Goal: Communication & Community: Answer question/provide support

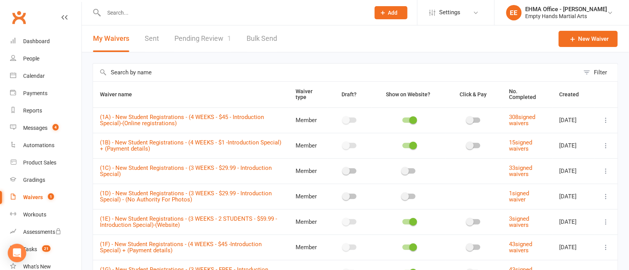
click at [208, 40] on link "Pending Review 1" at bounding box center [202, 38] width 57 height 27
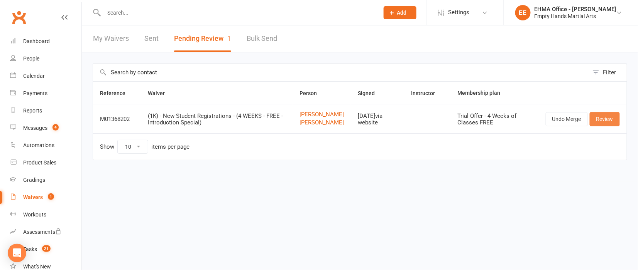
click at [602, 126] on link "Review" at bounding box center [604, 119] width 30 height 14
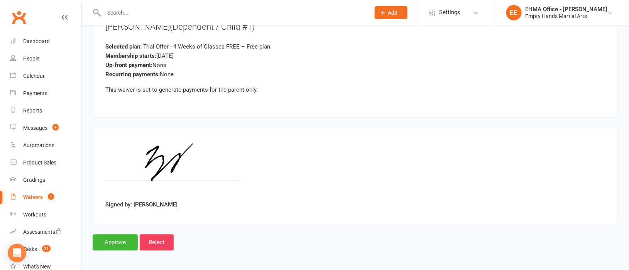
scroll to position [1356, 0]
click at [120, 237] on input "Approve" at bounding box center [115, 243] width 45 height 16
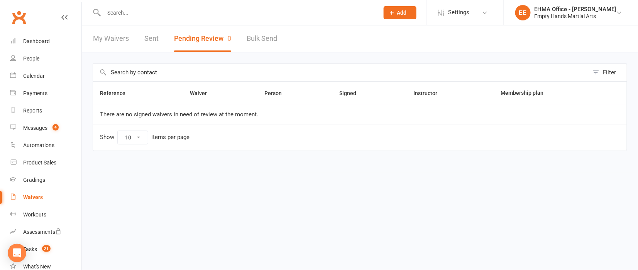
click at [166, 15] on input "text" at bounding box center [237, 12] width 272 height 11
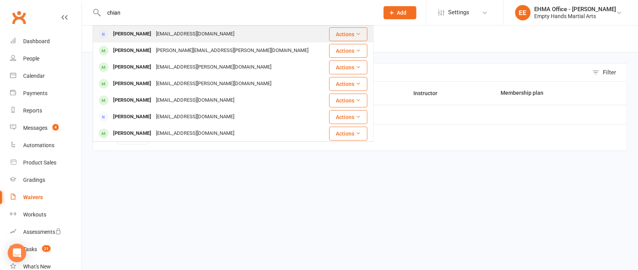
type input "chian"
click at [162, 31] on div "[EMAIL_ADDRESS][DOMAIN_NAME]" at bounding box center [195, 34] width 83 height 11
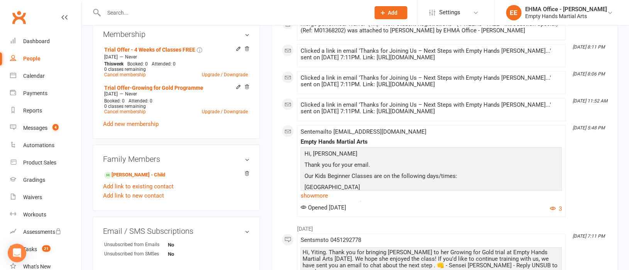
scroll to position [347, 0]
click at [247, 87] on icon at bounding box center [246, 86] width 5 height 5
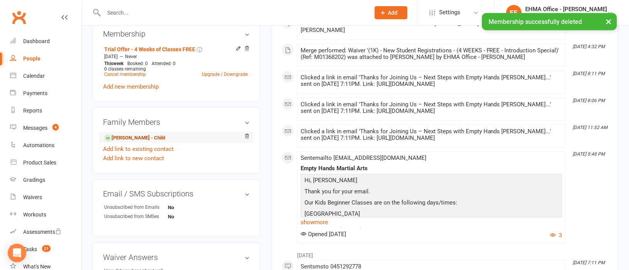
click at [137, 135] on link "[PERSON_NAME] - Child" at bounding box center [134, 138] width 61 height 8
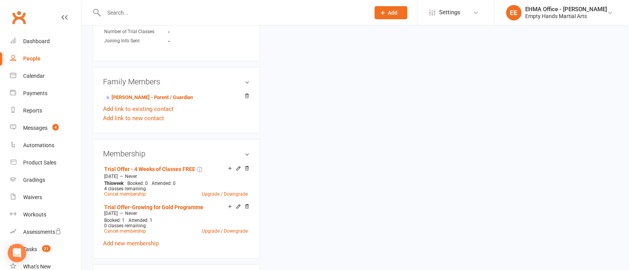
scroll to position [694, 0]
click at [248, 209] on icon at bounding box center [246, 206] width 5 height 5
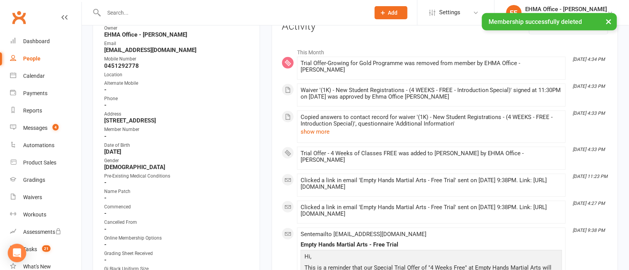
scroll to position [0, 0]
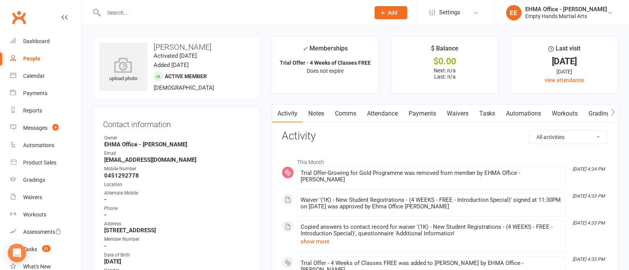
drag, startPoint x: 215, startPoint y: 46, endPoint x: 153, endPoint y: 44, distance: 61.8
click at [153, 44] on h3 "[PERSON_NAME]" at bounding box center [176, 47] width 154 height 8
copy h3 "[PERSON_NAME]"
click at [37, 73] on div "Calendar" at bounding box center [34, 76] width 22 height 6
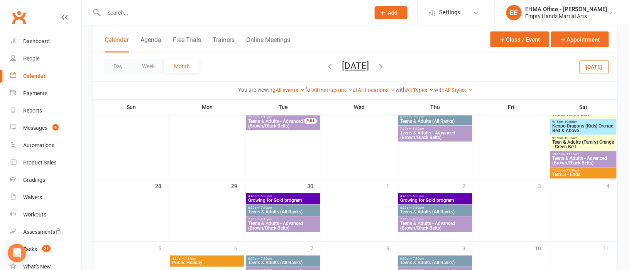
scroll to position [462, 0]
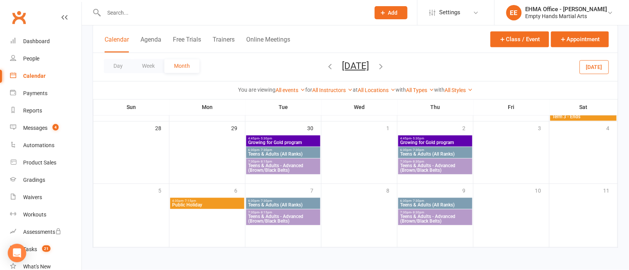
click at [594, 70] on button "[DATE]" at bounding box center [593, 67] width 29 height 14
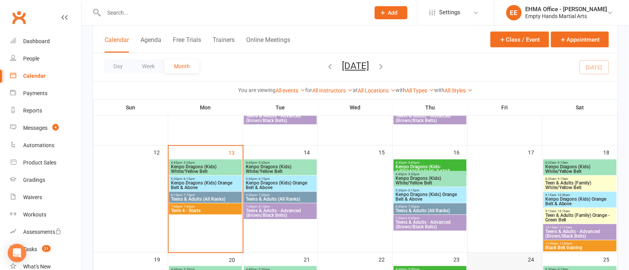
scroll to position [118, 0]
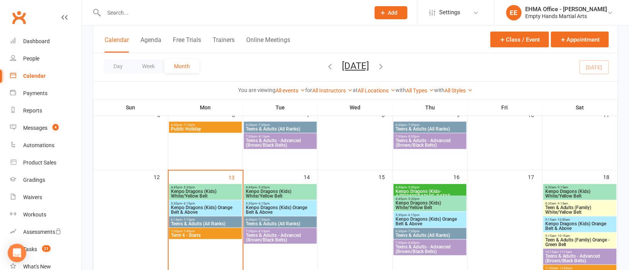
click at [575, 192] on span "Kenpo Dragons (Kids) White/Yellow Belt" at bounding box center [580, 193] width 70 height 9
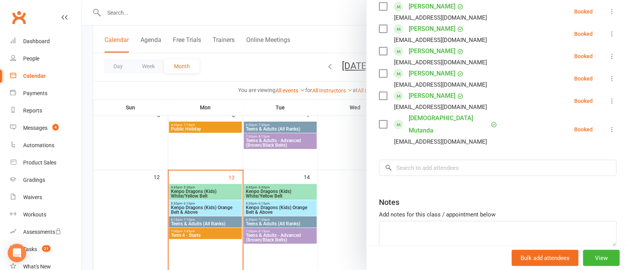
scroll to position [226, 0]
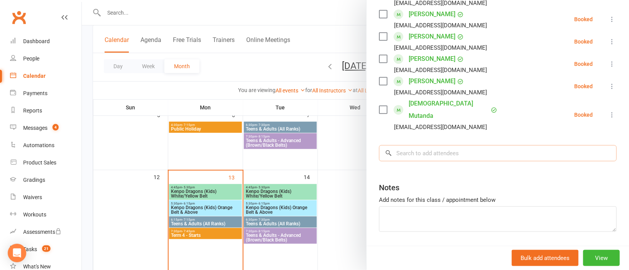
click at [439, 145] on input "search" at bounding box center [498, 153] width 238 height 16
paste input "[PERSON_NAME]"
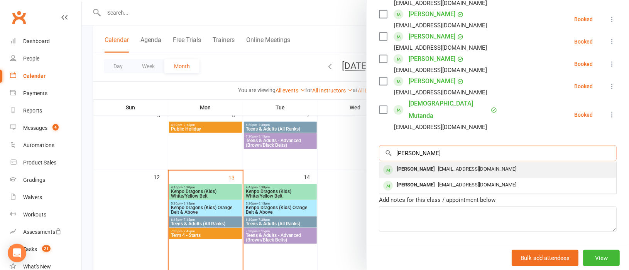
type input "[PERSON_NAME]"
click at [438, 166] on span "[EMAIL_ADDRESS][DOMAIN_NAME]" at bounding box center [477, 169] width 78 height 6
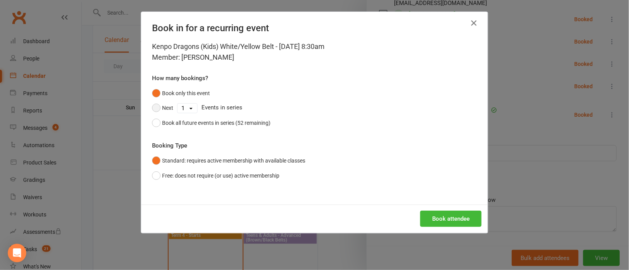
click at [152, 109] on button "Next" at bounding box center [162, 108] width 21 height 15
click at [185, 108] on select "1 2 3 4 5 6 7 8 9 10 11 12 13 14 15 16 17 18 19 20 21 22 23 24 25 26 27 28 29 3…" at bounding box center [187, 108] width 20 height 9
select select "4"
click at [177, 104] on select "1 2 3 4 5 6 7 8 9 10 11 12 13 14 15 16 17 18 19 20 21 22 23 24 25 26 27 28 29 3…" at bounding box center [187, 108] width 20 height 9
click at [441, 216] on button "Book attendee" at bounding box center [450, 219] width 61 height 16
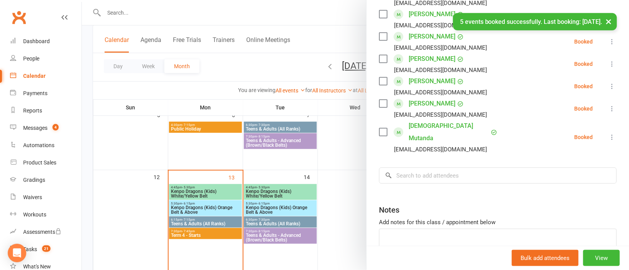
click at [421, 75] on link "[PERSON_NAME]" at bounding box center [432, 81] width 47 height 12
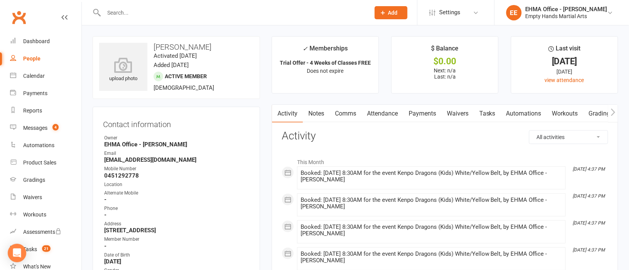
click at [353, 111] on link "Comms" at bounding box center [345, 114] width 32 height 18
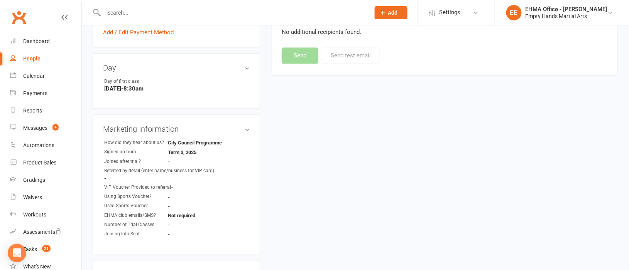
scroll to position [520, 0]
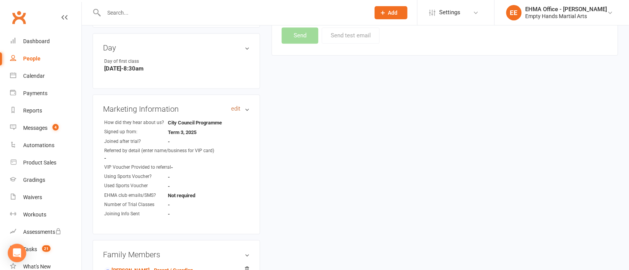
click at [234, 110] on link "edit" at bounding box center [235, 109] width 9 height 7
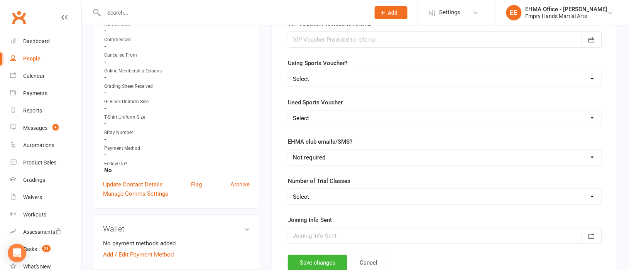
scroll to position [297, 0]
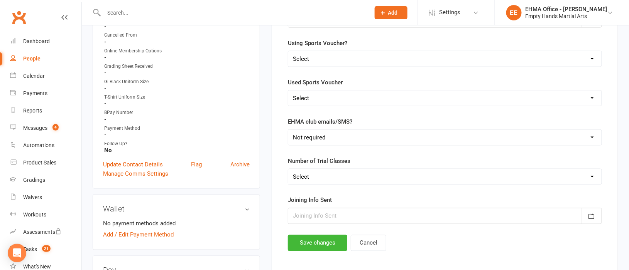
click at [333, 179] on select "Select 2 3 4" at bounding box center [444, 176] width 313 height 15
select select "4"
click at [288, 171] on select "Select 2 3 4" at bounding box center [444, 176] width 313 height 15
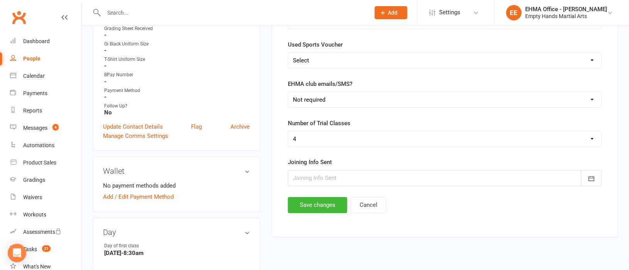
scroll to position [355, 0]
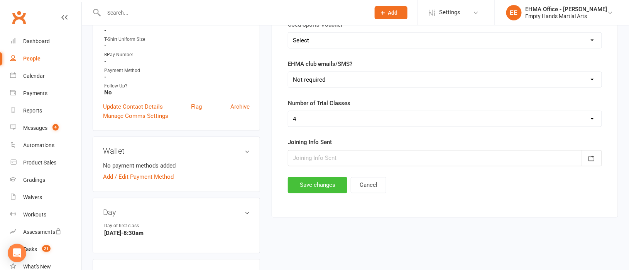
click at [324, 187] on button "Save changes" at bounding box center [317, 185] width 59 height 16
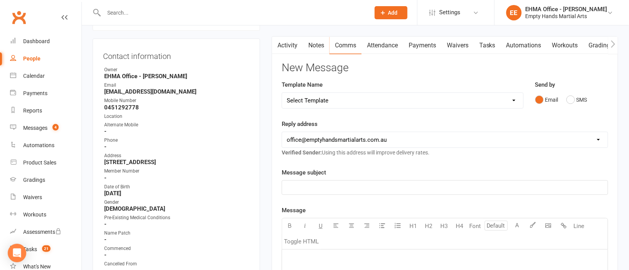
scroll to position [0, 0]
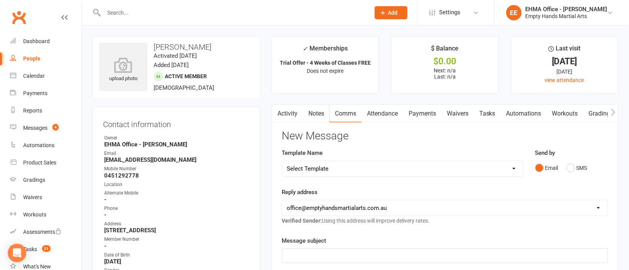
click at [460, 170] on select "Select Template [SMS] Change of location for classes [Email] Confirmation of Gr…" at bounding box center [402, 168] width 241 height 15
select select "158"
click at [282, 161] on select "Select Template [SMS] Change of location for classes [Email] Confirmation of Gr…" at bounding box center [402, 168] width 241 height 15
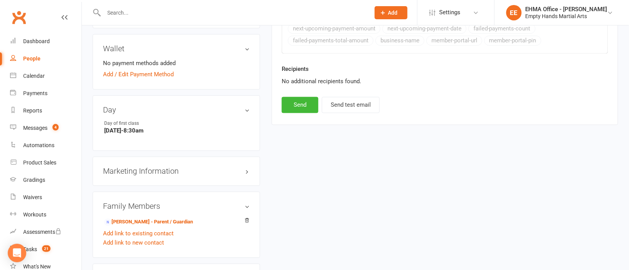
scroll to position [520, 0]
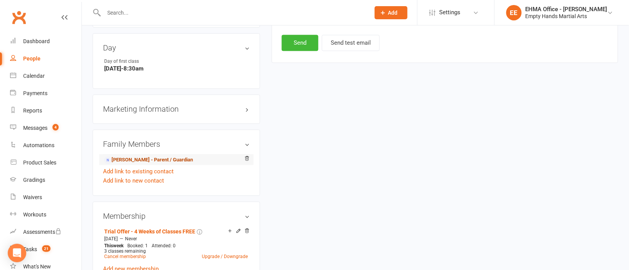
click at [154, 161] on link "[PERSON_NAME] - Parent / Guardian" at bounding box center [148, 160] width 89 height 8
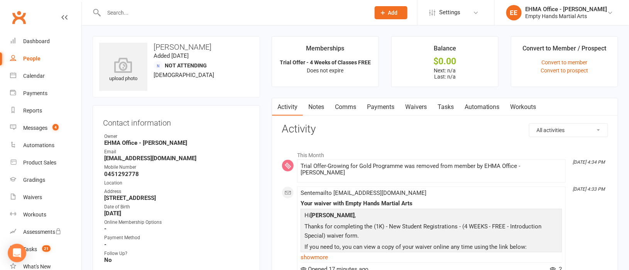
click at [350, 106] on link "Comms" at bounding box center [345, 107] width 32 height 18
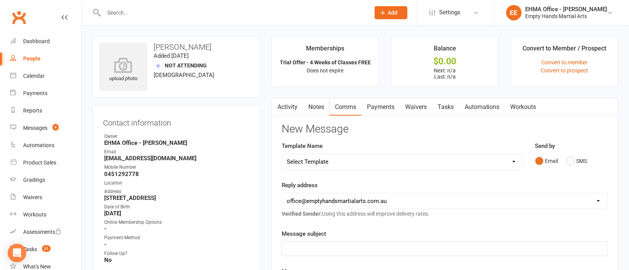
click at [415, 163] on select "Select Template [SMS] Change of location for classes [Email] Confirmation of Gr…" at bounding box center [402, 161] width 241 height 15
select select "158"
click at [282, 154] on select "Select Template [SMS] Change of location for classes [Email] Confirmation of Gr…" at bounding box center [402, 161] width 241 height 15
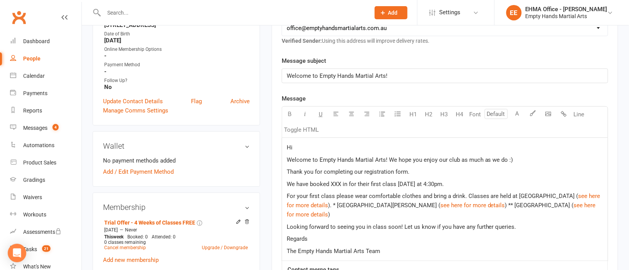
scroll to position [231, 0]
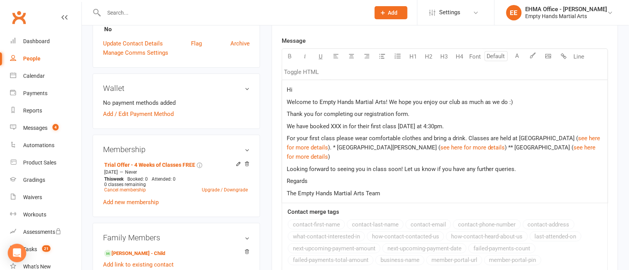
click at [413, 101] on span "Welcome to Empty Hands Martial Arts! We hope you enjoy our club as much as we d…" at bounding box center [400, 102] width 226 height 7
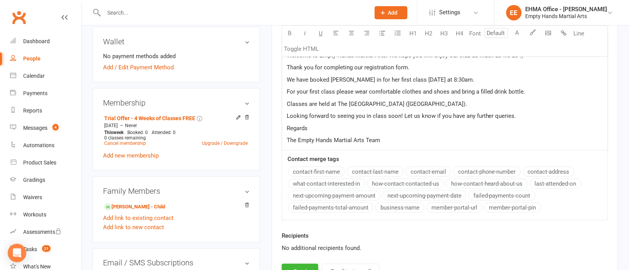
scroll to position [463, 0]
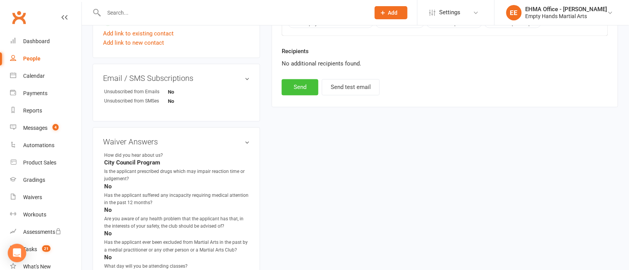
click at [301, 88] on button "Send" at bounding box center [300, 87] width 37 height 16
select select
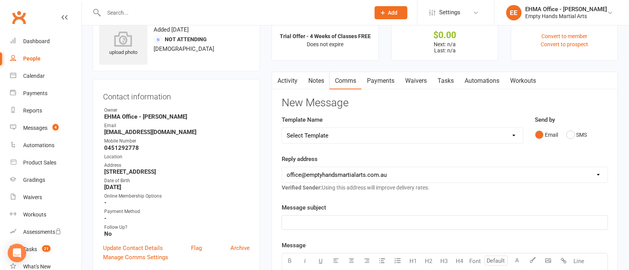
scroll to position [0, 0]
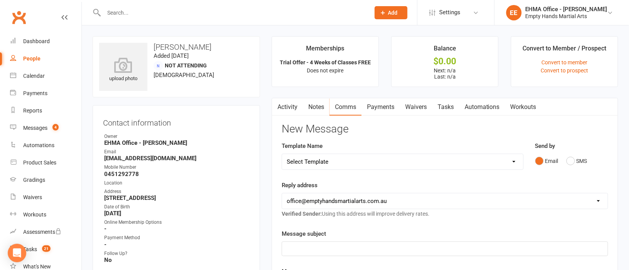
click at [287, 108] on link "Activity" at bounding box center [287, 107] width 31 height 18
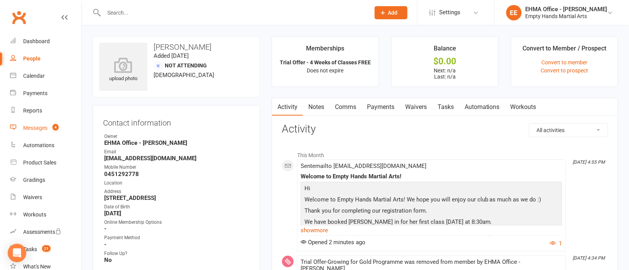
click at [39, 128] on div "Messages" at bounding box center [35, 128] width 24 height 6
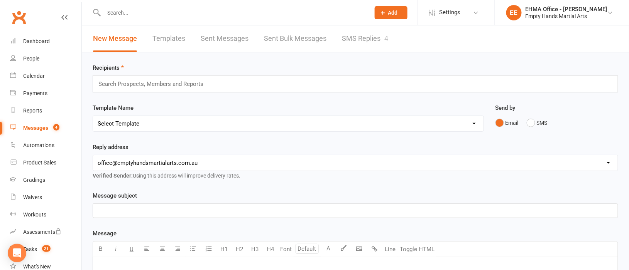
click at [360, 37] on link "SMS Replies 4" at bounding box center [365, 38] width 46 height 27
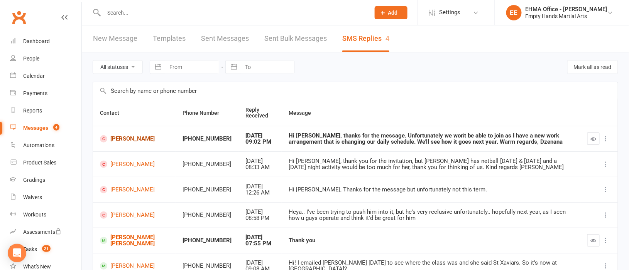
click at [126, 139] on link "[PERSON_NAME]" at bounding box center [134, 138] width 69 height 7
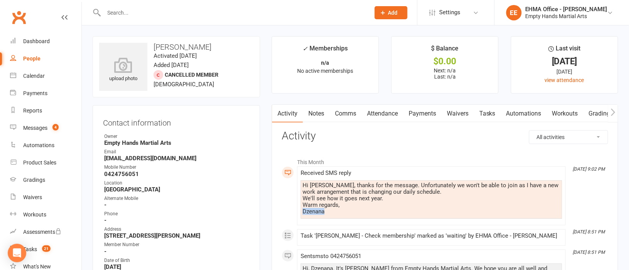
drag, startPoint x: 330, startPoint y: 212, endPoint x: 302, endPoint y: 213, distance: 27.8
click at [302, 213] on div "Hi [PERSON_NAME], thanks for the message. Unfortunately we won't be able to joi…" at bounding box center [431, 198] width 258 height 33
copy div "Dzenana"
click at [348, 116] on link "Comms" at bounding box center [345, 114] width 32 height 18
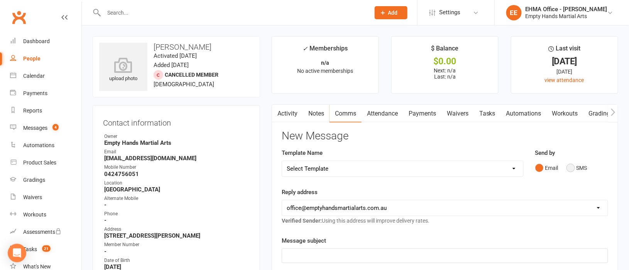
click at [578, 170] on button "SMS" at bounding box center [576, 168] width 21 height 15
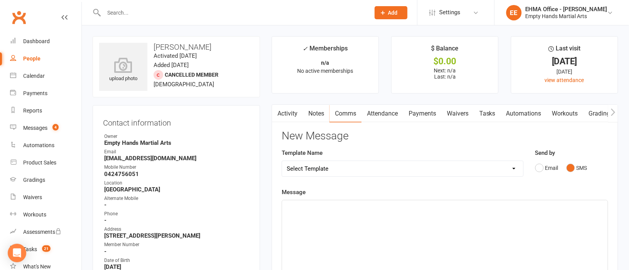
click at [338, 217] on div "﻿" at bounding box center [445, 259] width 326 height 116
paste div
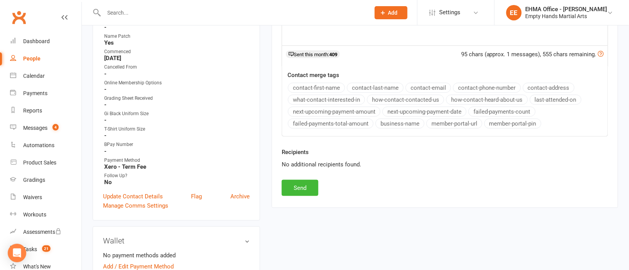
scroll to position [289, 0]
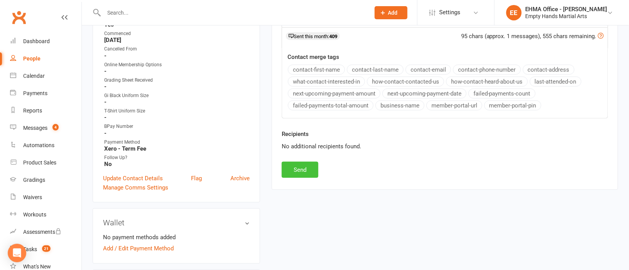
click at [306, 169] on button "Send" at bounding box center [300, 170] width 37 height 16
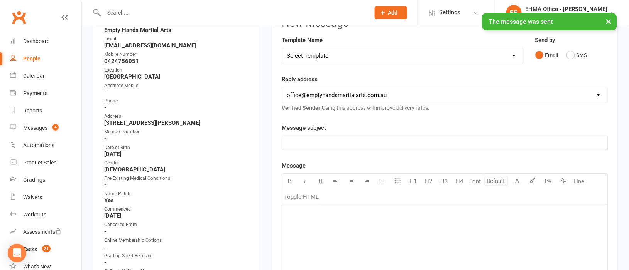
scroll to position [57, 0]
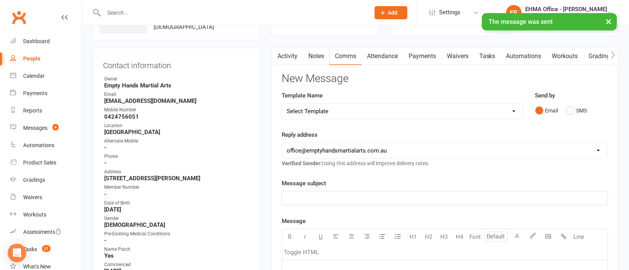
click at [493, 54] on link "Tasks" at bounding box center [487, 56] width 27 height 18
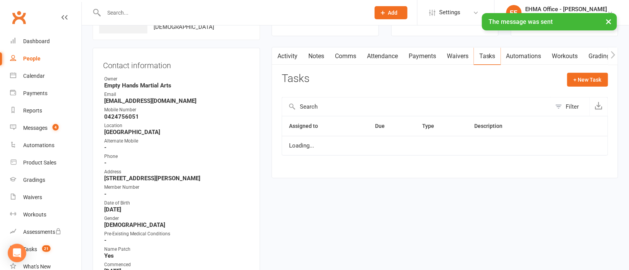
select select "waiting"
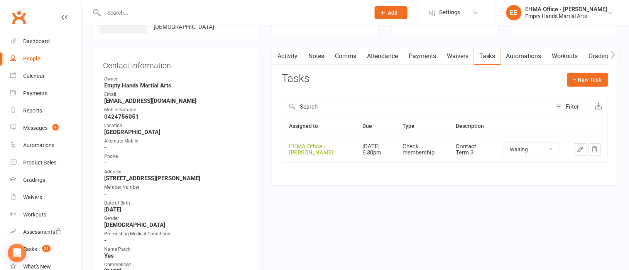
click at [578, 150] on icon "button" at bounding box center [580, 149] width 7 height 7
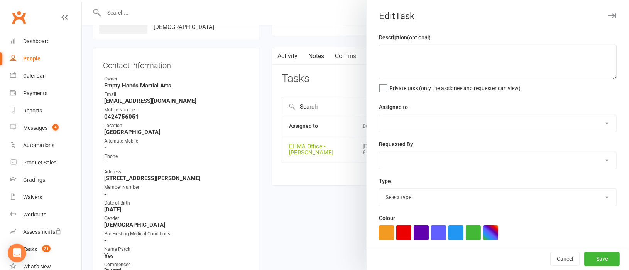
type textarea "Contact Term 3"
select select "47947"
type input "[DATE]"
type input "6:30pm"
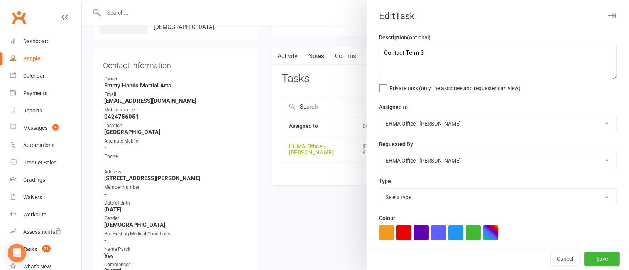
select select "17396"
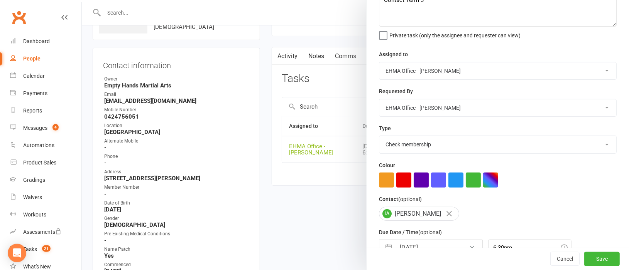
scroll to position [97, 0]
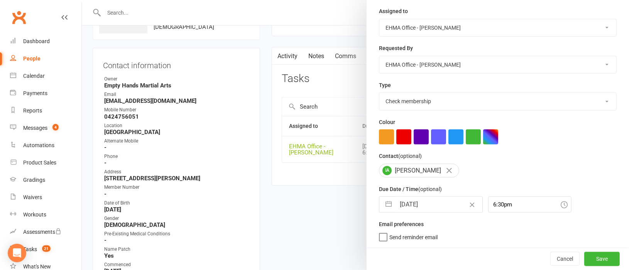
click at [423, 211] on input "[DATE]" at bounding box center [438, 204] width 87 height 15
select select "8"
select select "2025"
select select "9"
select select "2025"
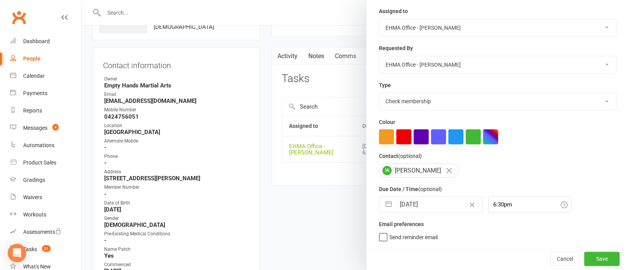
select select "10"
select select "2025"
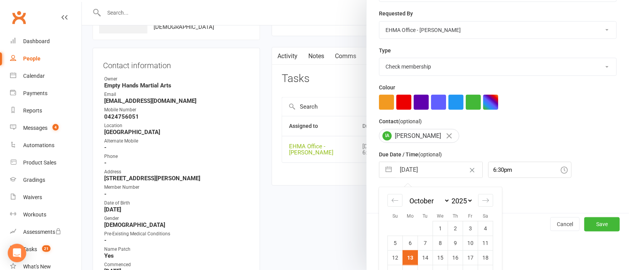
scroll to position [165, 0]
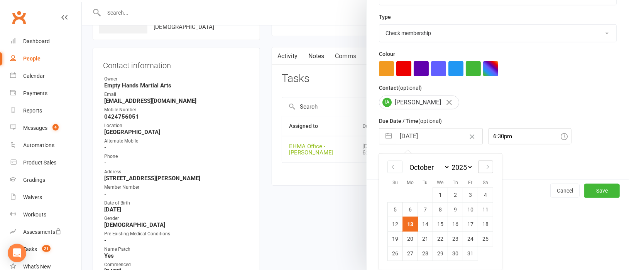
click at [485, 164] on div "Move forward to switch to the next month." at bounding box center [485, 167] width 15 height 13
select select "11"
select select "2025"
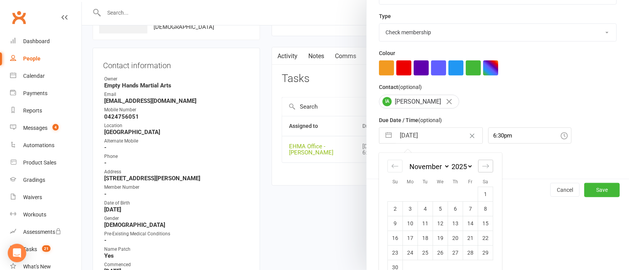
click at [485, 164] on div "Move forward to switch to the next month." at bounding box center [485, 166] width 15 height 13
select select "2026"
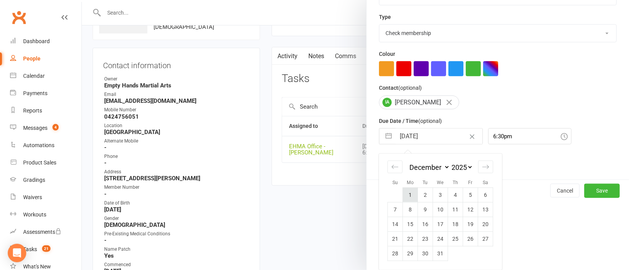
click at [406, 199] on td "1" at bounding box center [410, 195] width 15 height 15
type input "[DATE]"
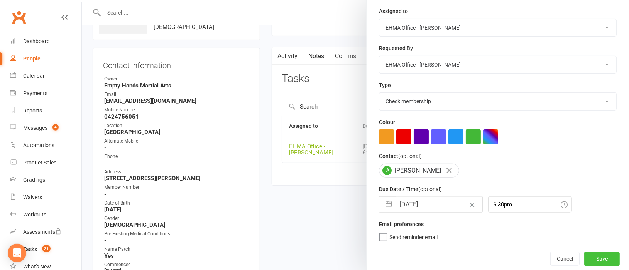
click at [584, 254] on button "Save" at bounding box center [601, 259] width 35 height 14
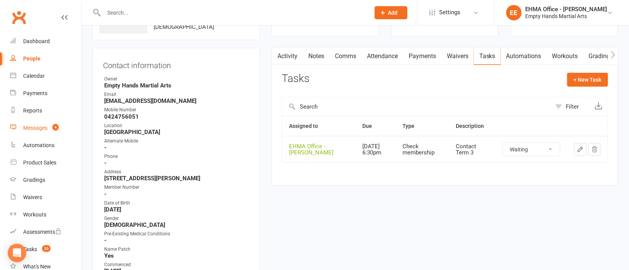
click at [39, 128] on div "Messages" at bounding box center [35, 128] width 24 height 6
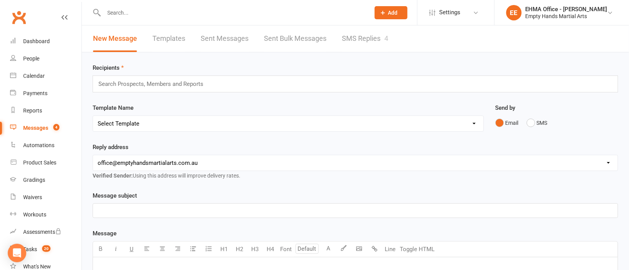
click at [366, 35] on link "SMS Replies 4" at bounding box center [365, 38] width 46 height 27
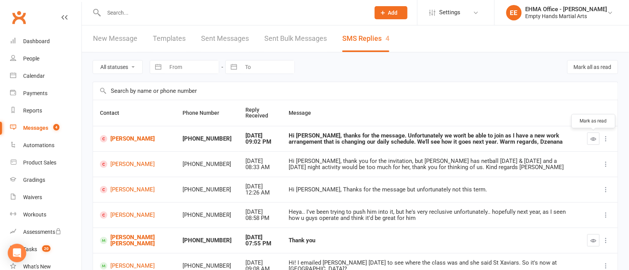
click at [591, 141] on icon "button" at bounding box center [594, 139] width 6 height 6
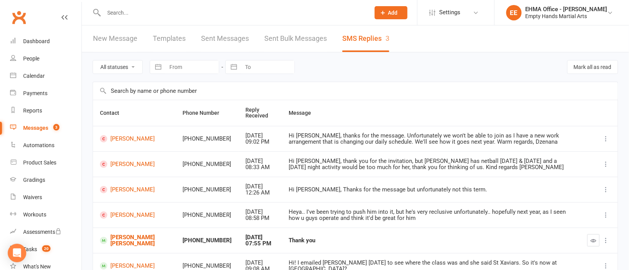
click at [173, 14] on input "text" at bounding box center [232, 12] width 263 height 11
paste input "[PERSON_NAME]"
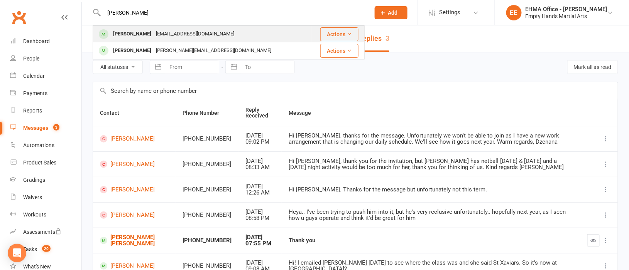
type input "[PERSON_NAME]"
click at [162, 32] on div "[EMAIL_ADDRESS][DOMAIN_NAME]" at bounding box center [195, 34] width 83 height 11
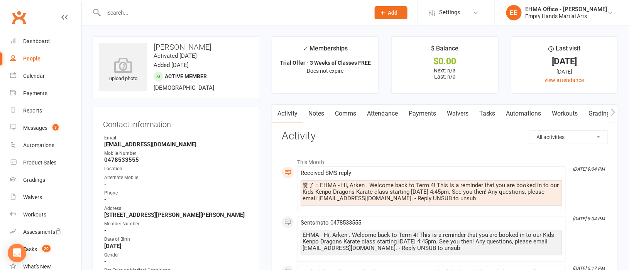
click at [228, 14] on input "text" at bounding box center [232, 12] width 263 height 11
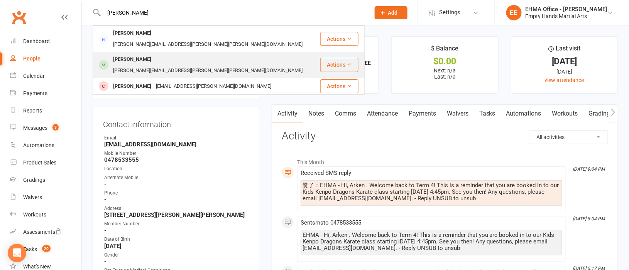
type input "[PERSON_NAME]"
click at [215, 52] on div "Liam Baker [EMAIL_ADDRESS][PERSON_NAME][PERSON_NAME][DOMAIN_NAME]" at bounding box center [206, 64] width 226 height 25
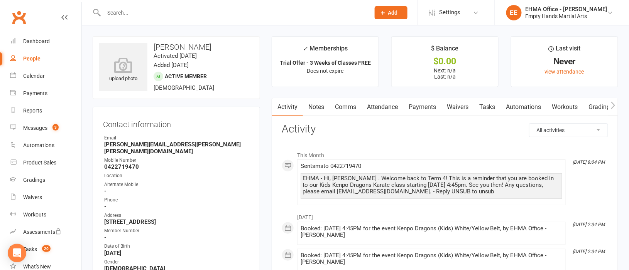
click at [189, 12] on input "text" at bounding box center [232, 12] width 263 height 11
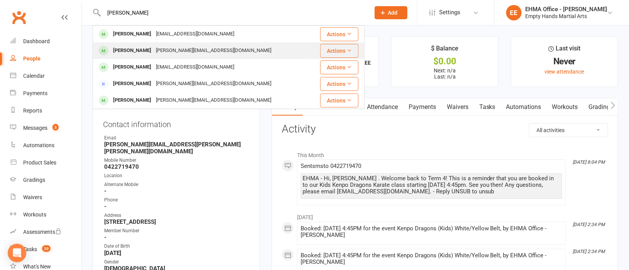
type input "[PERSON_NAME]"
click at [188, 43] on div "[PERSON_NAME] [EMAIL_ADDRESS][DOMAIN_NAME]" at bounding box center [202, 51] width 218 height 16
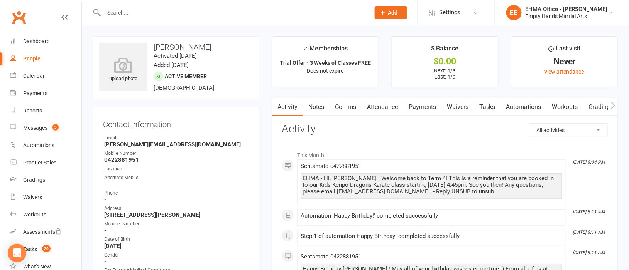
click at [199, 14] on input "text" at bounding box center [232, 12] width 263 height 11
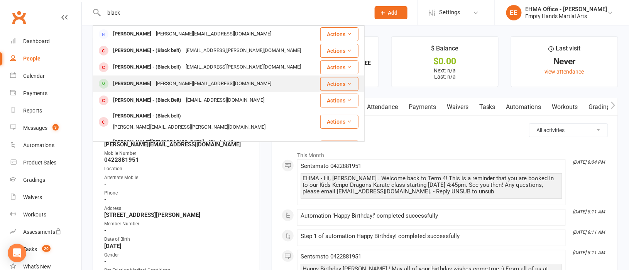
type input "black"
click at [194, 79] on div "[PERSON_NAME][EMAIL_ADDRESS][DOMAIN_NAME]" at bounding box center [214, 83] width 120 height 11
